Goal: Task Accomplishment & Management: Use online tool/utility

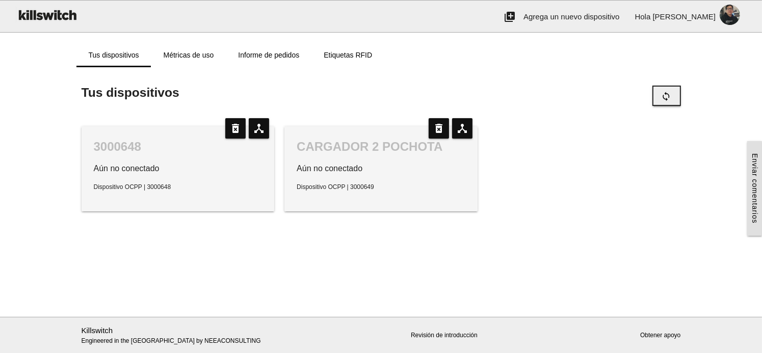
click at [670, 89] on icon "sync" at bounding box center [666, 96] width 10 height 19
